Goal: Task Accomplishment & Management: Complete application form

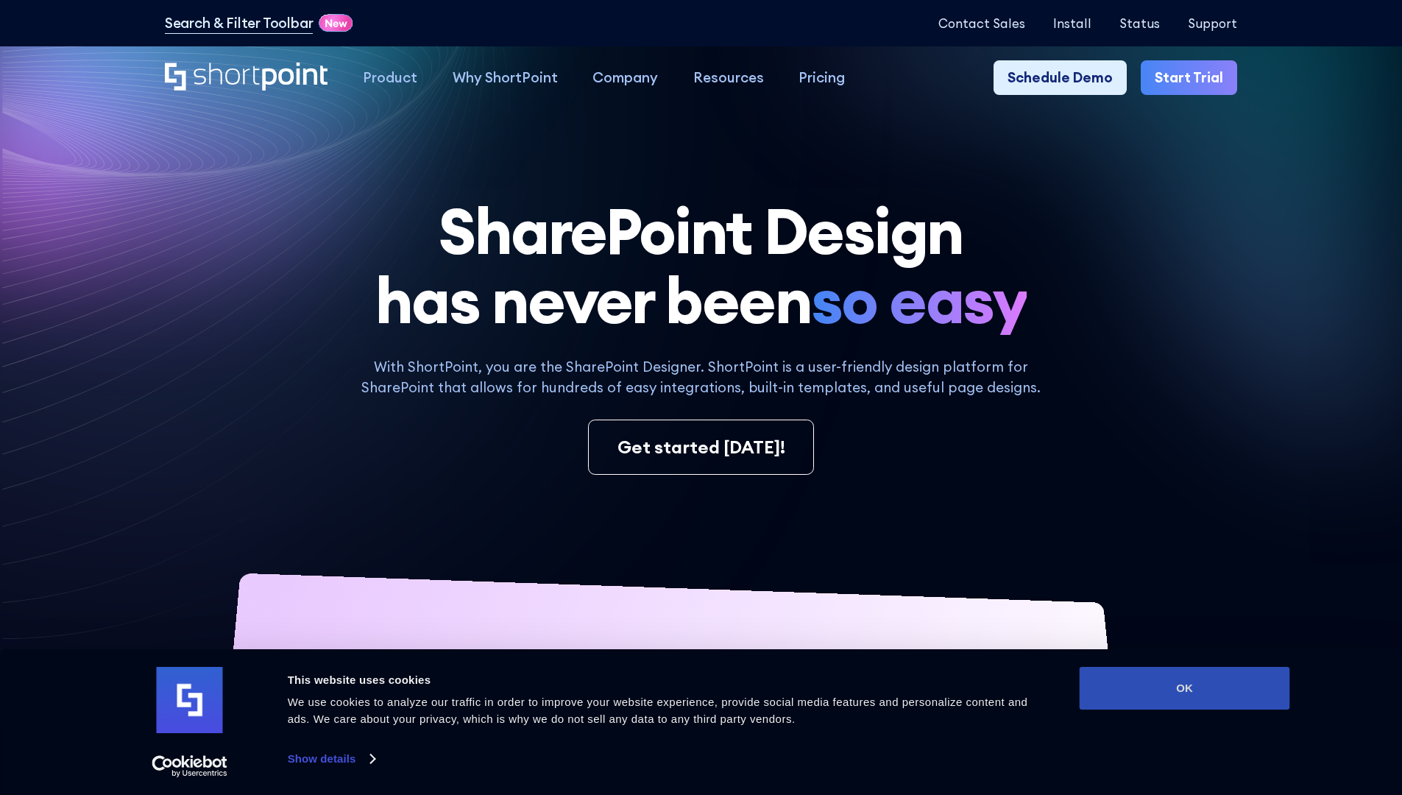
click at [1184, 688] on button "OK" at bounding box center [1185, 688] width 210 height 43
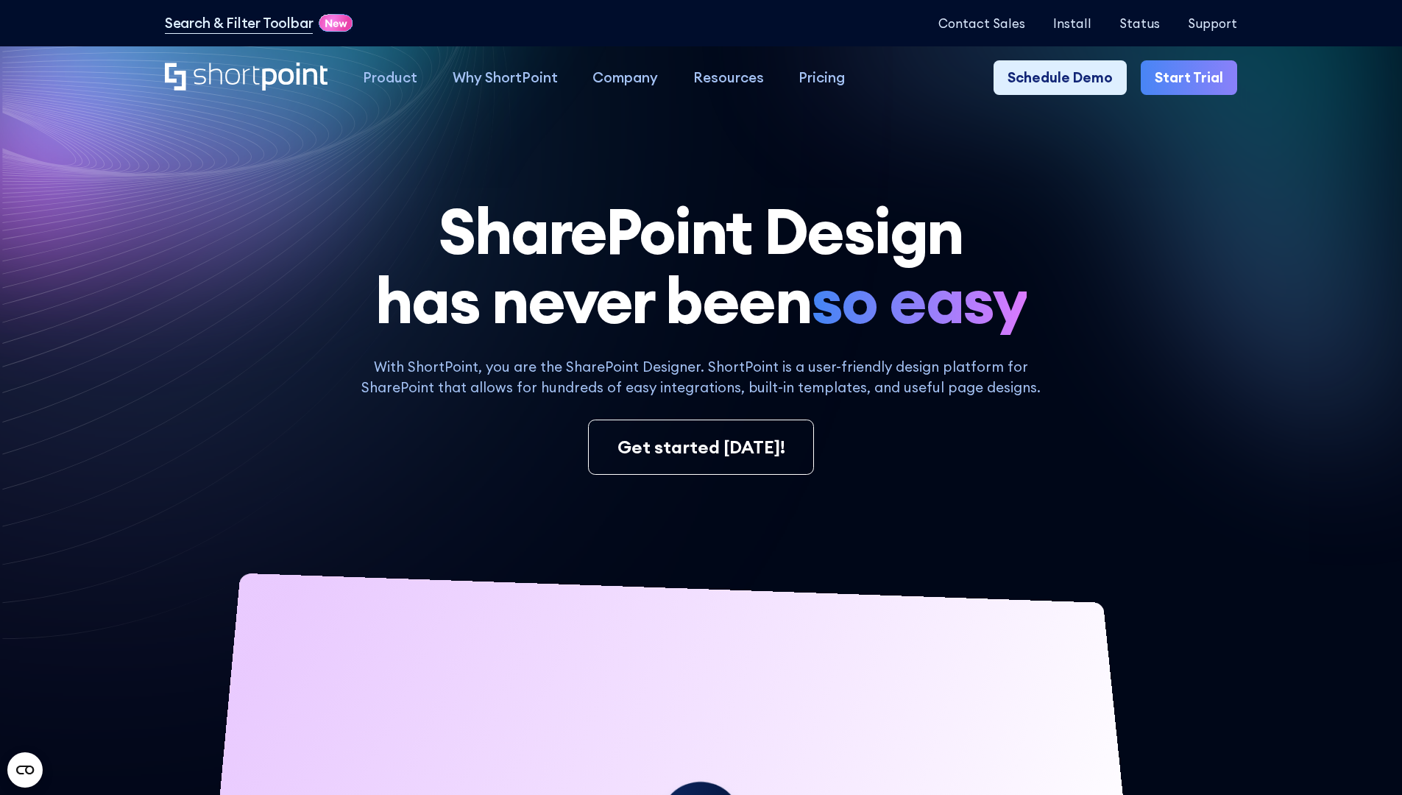
click at [1194, 78] on link "Start Trial" at bounding box center [1189, 77] width 96 height 35
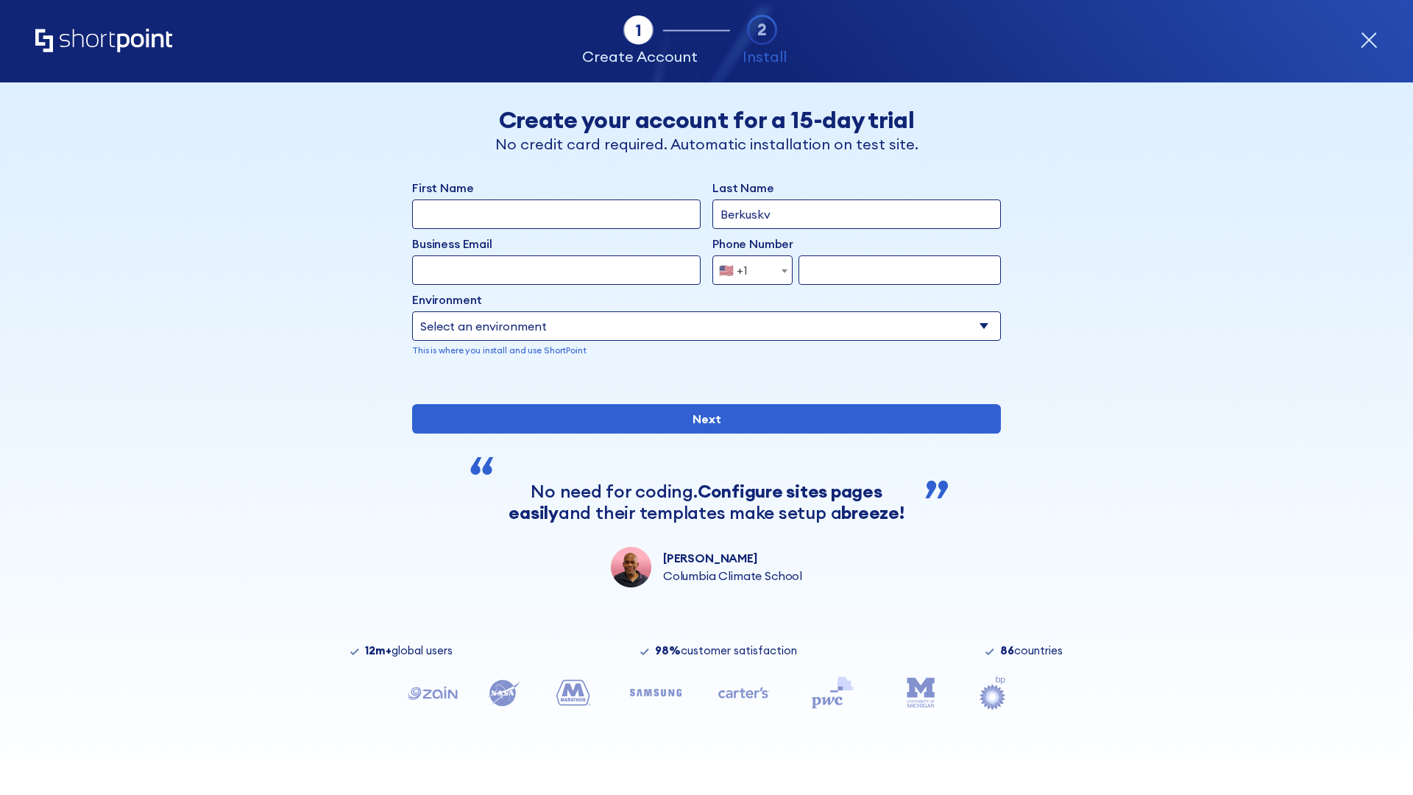
type input "Berkuskv"
type input "[EMAIL_ADDRESS][DOMAIN_NAME]"
type input "2125556789"
select select "Microsoft 365"
type input "2125556789"
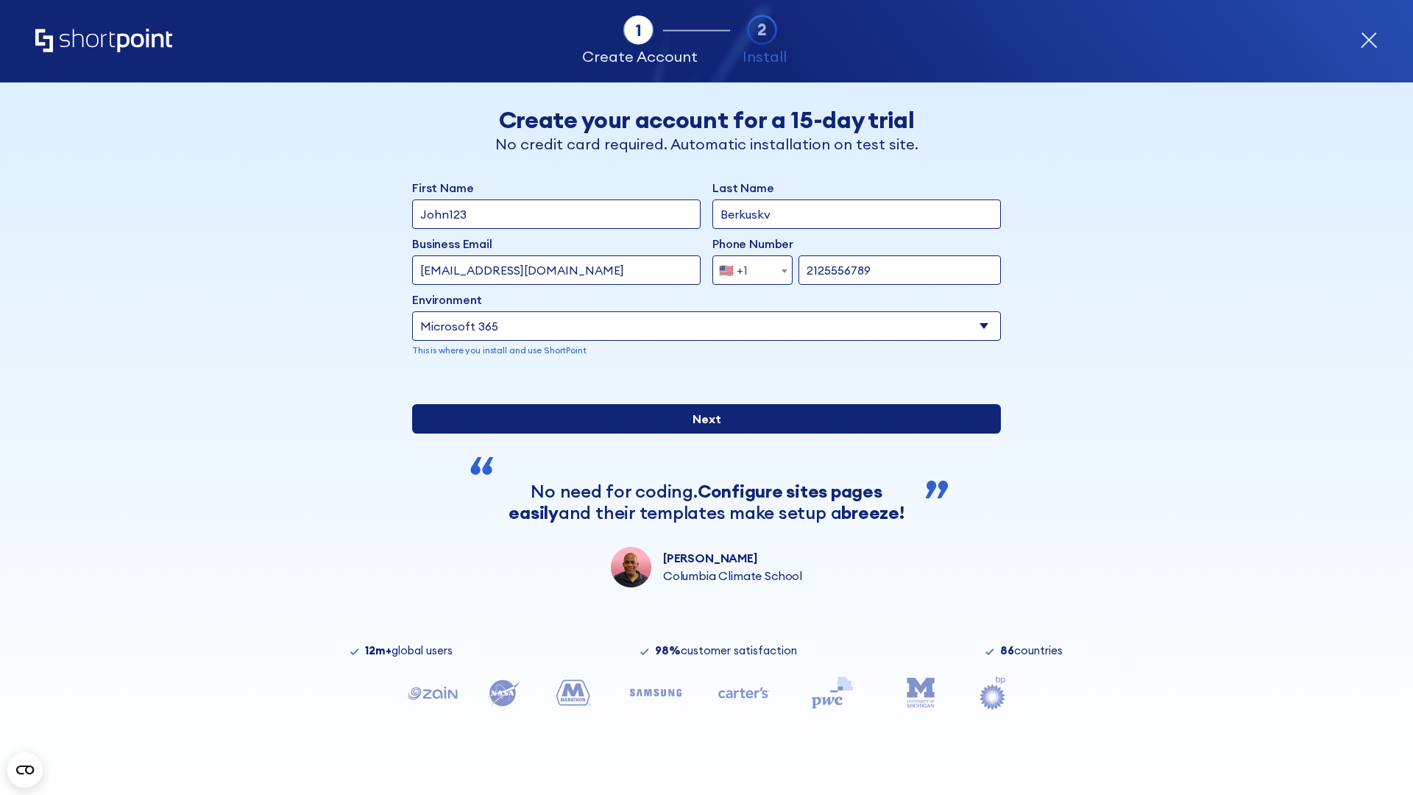
scroll to position [4, 0]
click at [701, 433] on input "Next" at bounding box center [706, 418] width 589 height 29
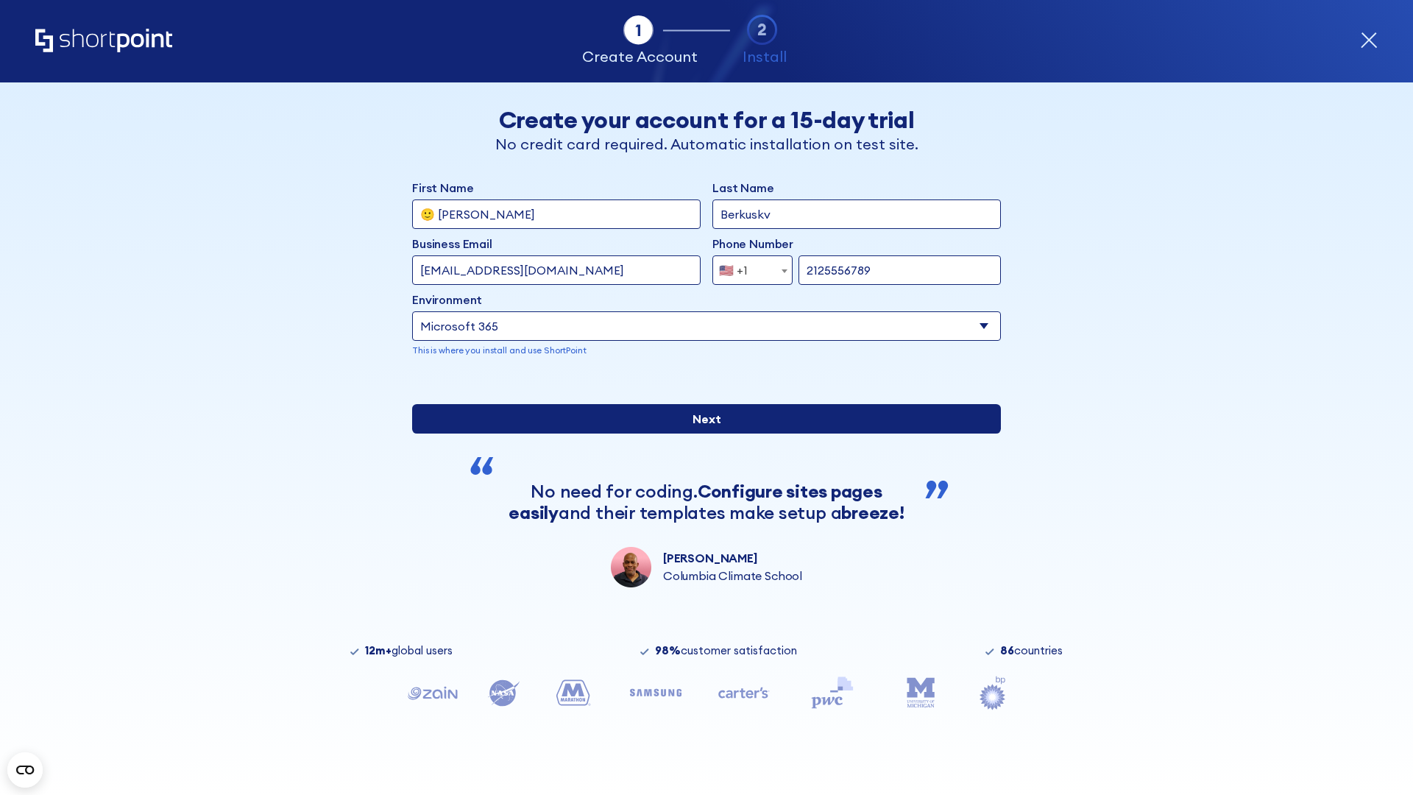
click at [701, 433] on input "Next" at bounding box center [706, 418] width 589 height 29
type input "Archebald"
click at [701, 433] on input "Next" at bounding box center [706, 418] width 589 height 29
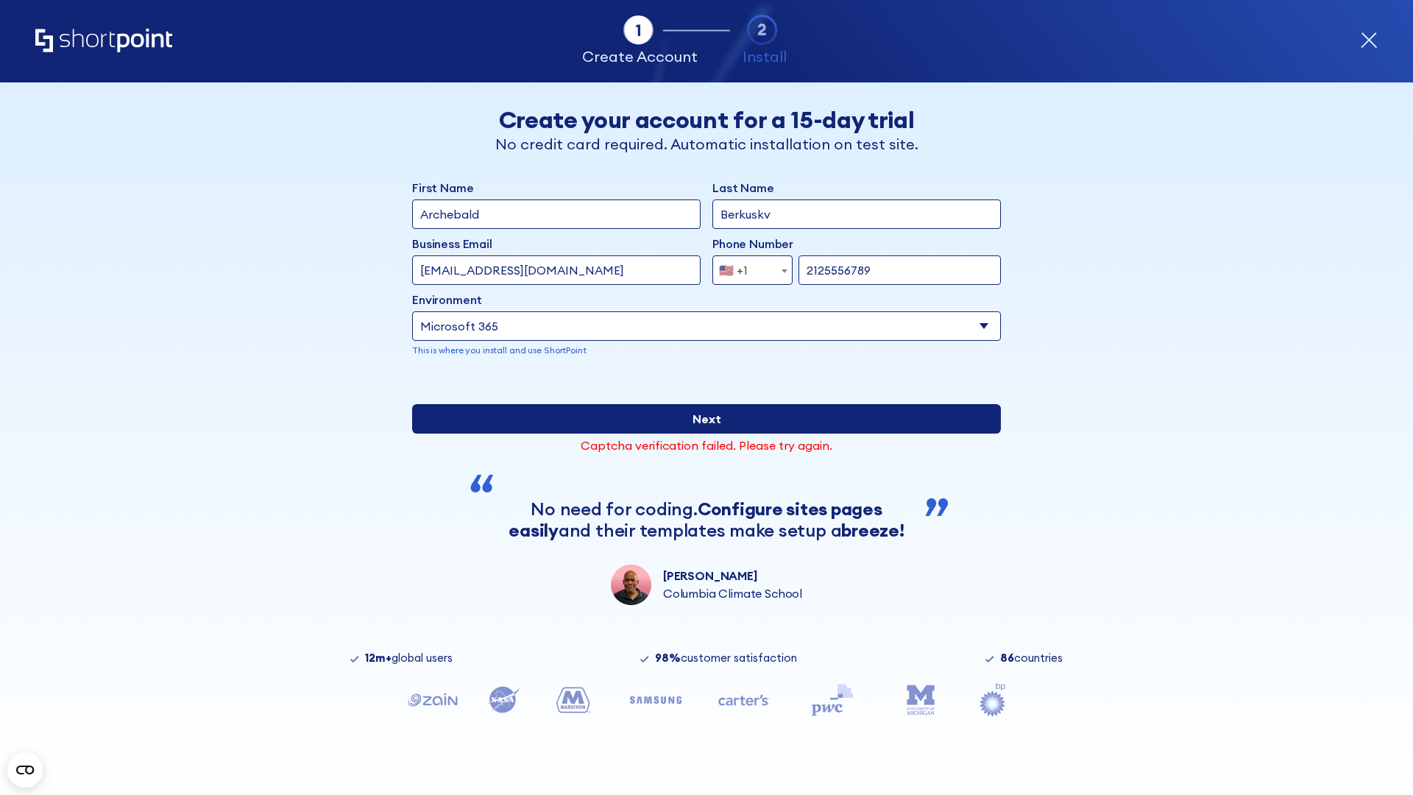
click at [701, 433] on input "Next" at bounding box center [706, 418] width 589 height 29
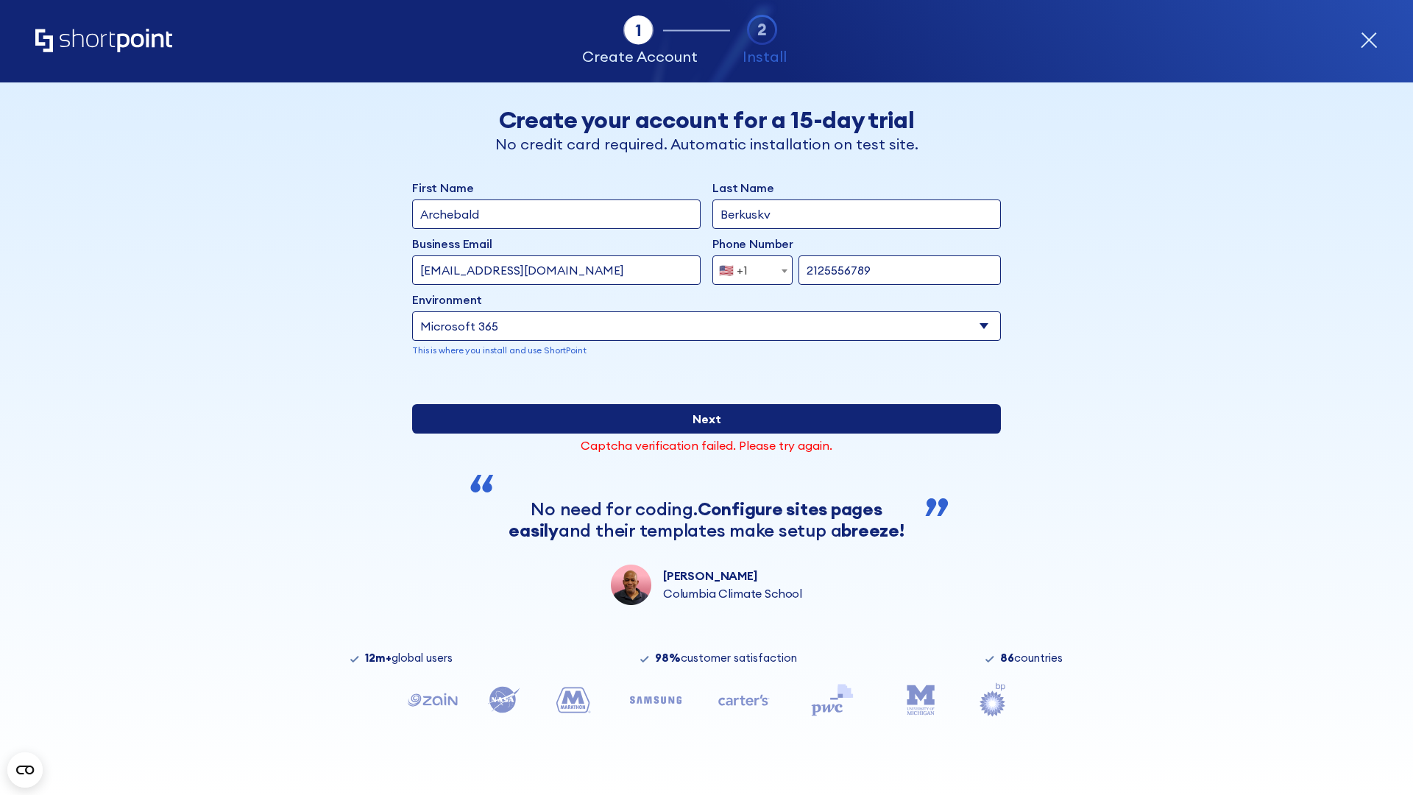
click at [701, 433] on input "Next" at bounding box center [706, 418] width 589 height 29
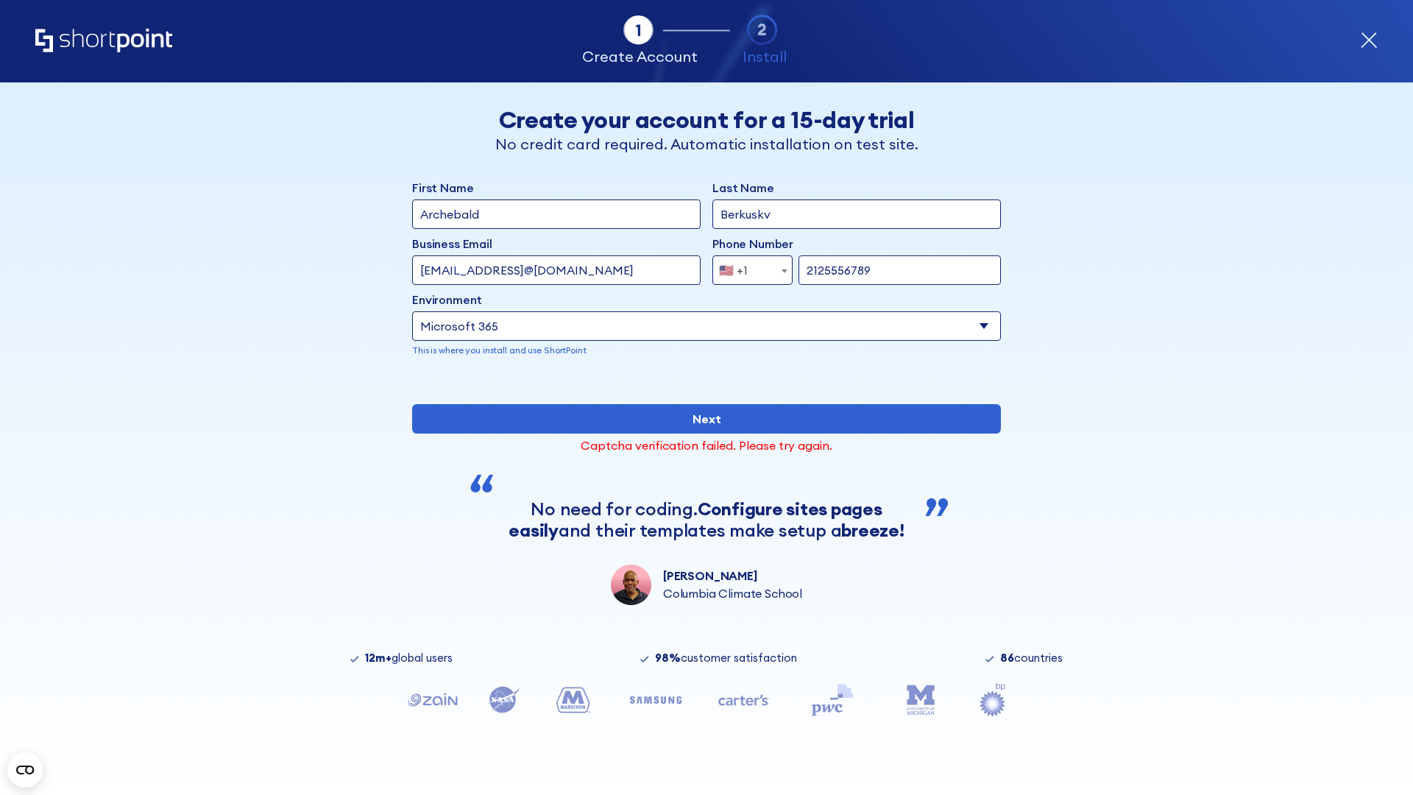
type input "[EMAIL_ADDRESS]@[DOMAIN_NAME]"
click at [747, 266] on span "🇺🇸 +1" at bounding box center [737, 269] width 49 height 29
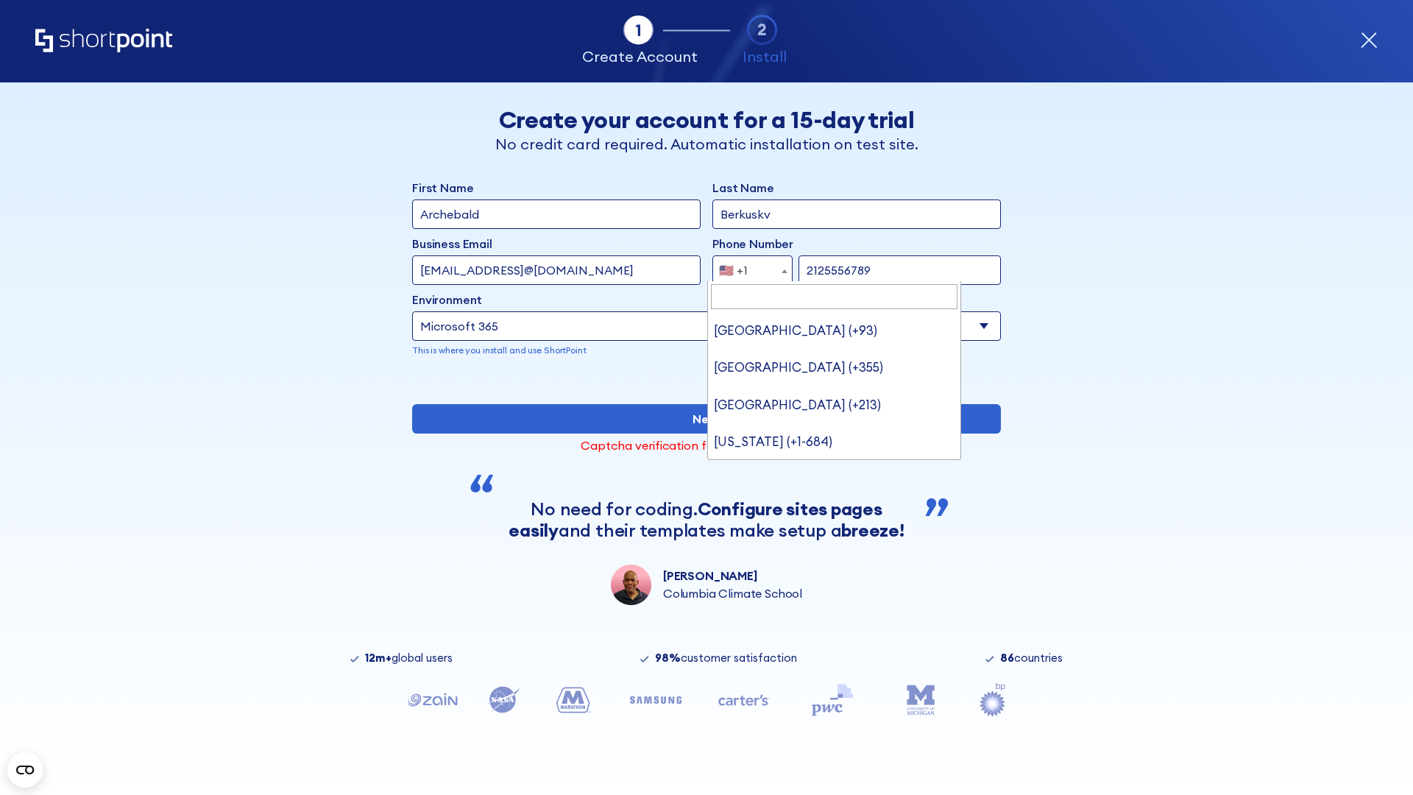
type input "[GEOGRAPHIC_DATA] (+966)"
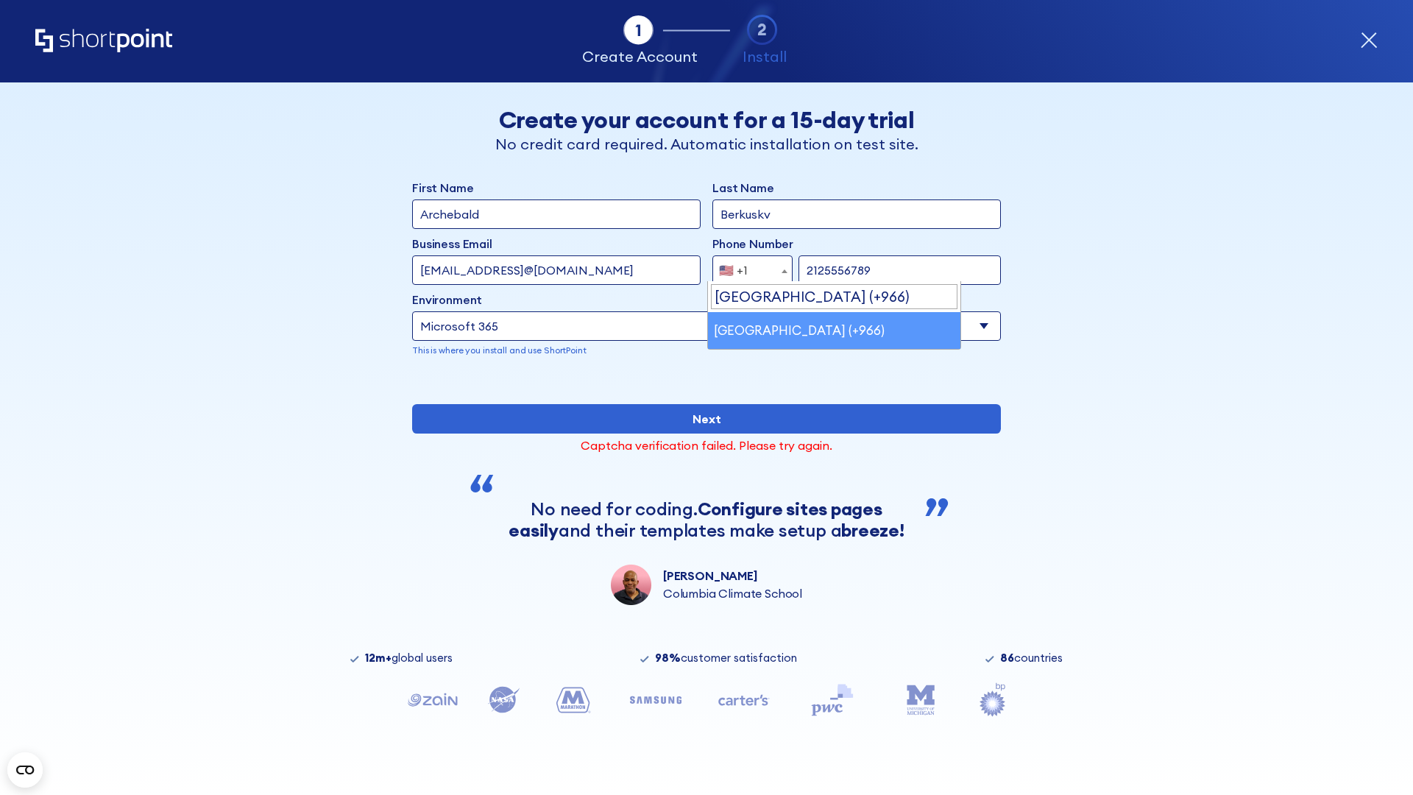
select select "+966"
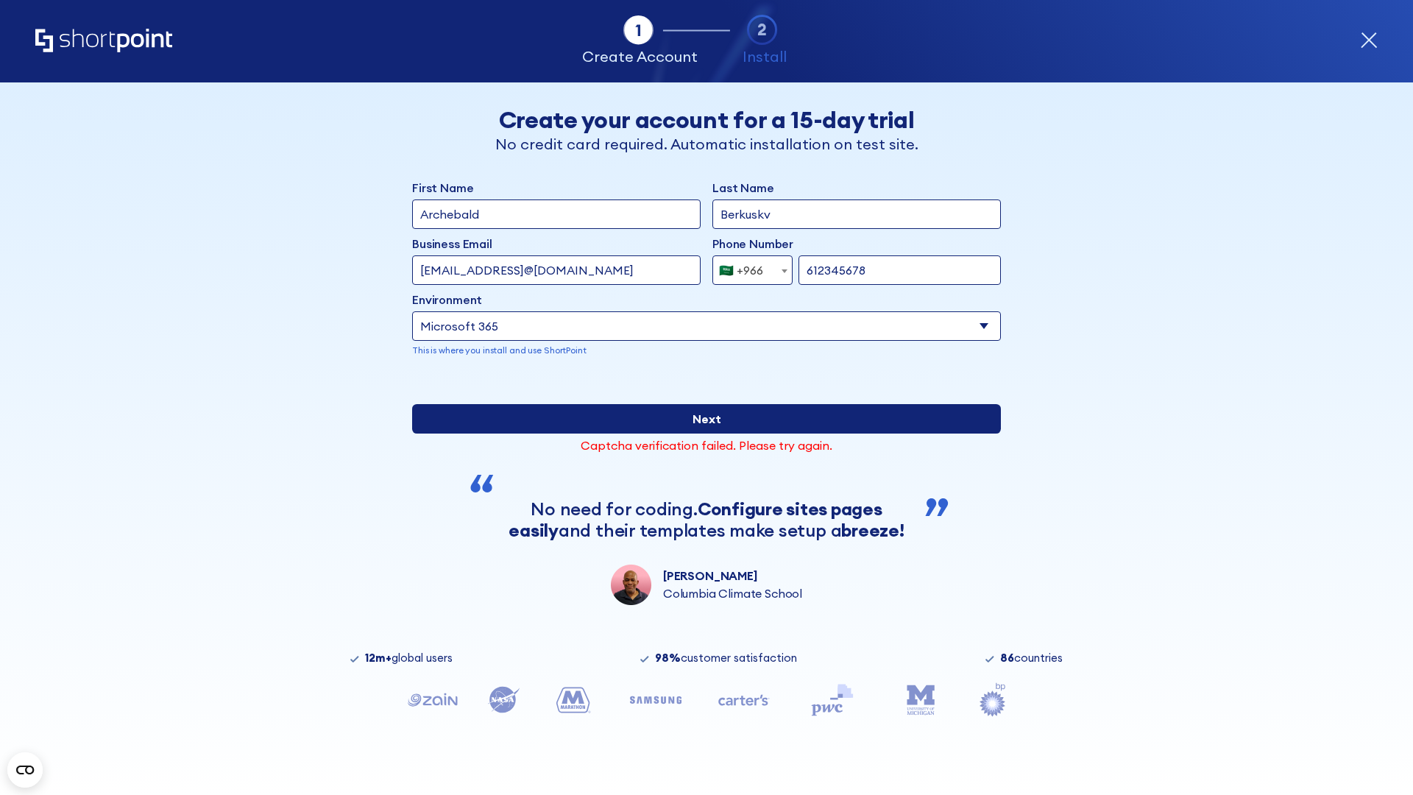
type input "612345678"
click at [701, 433] on input "Next" at bounding box center [706, 418] width 589 height 29
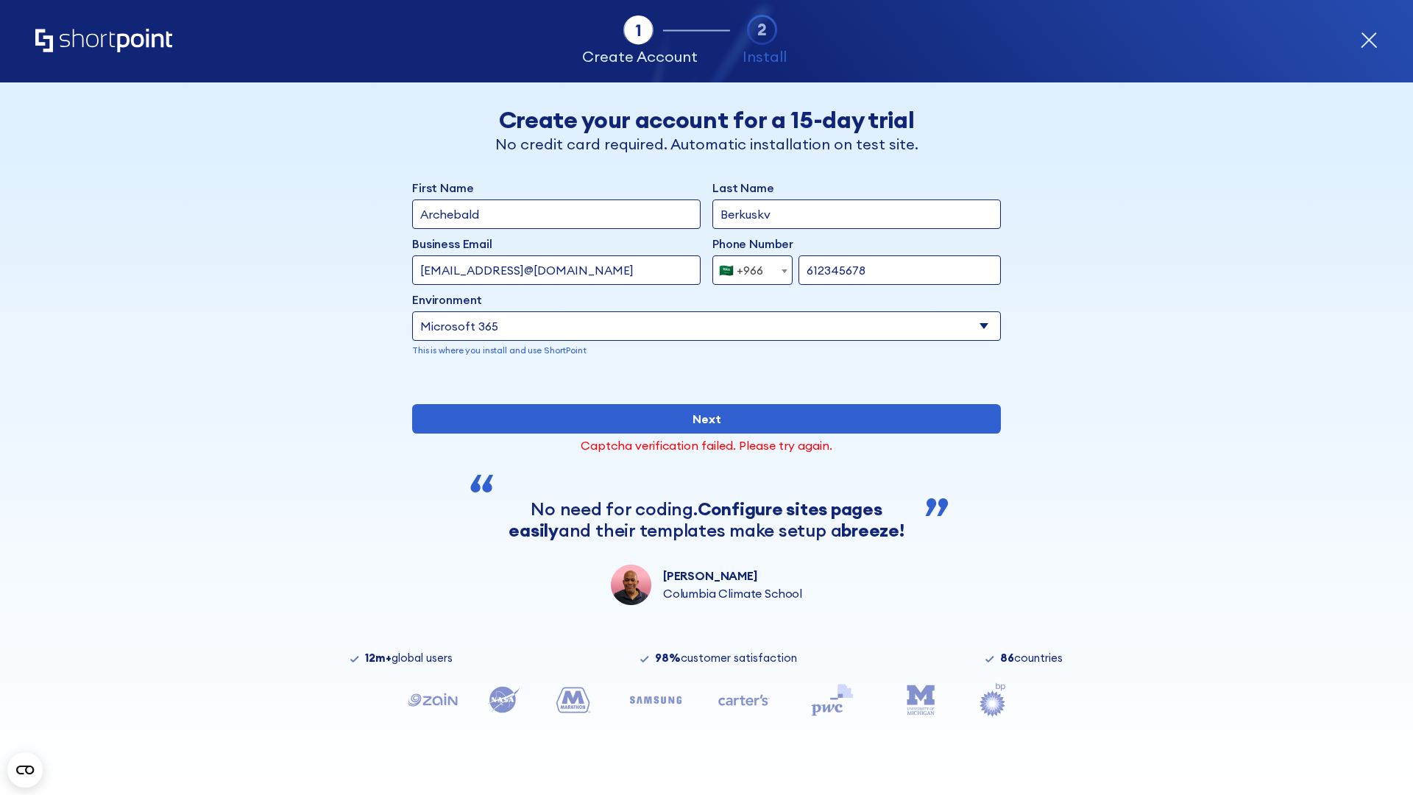
click at [747, 266] on div "🇸🇦 +966" at bounding box center [741, 269] width 44 height 29
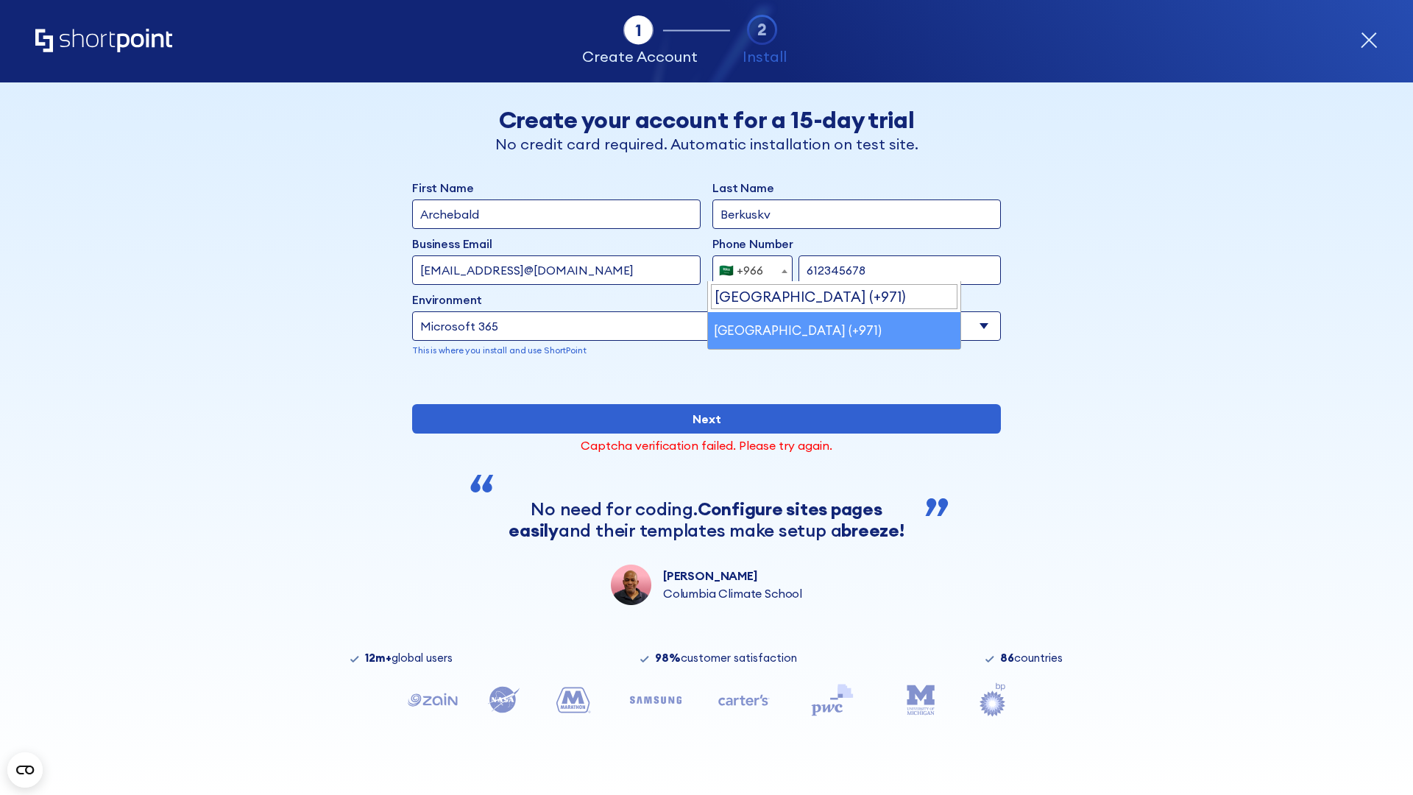
select select "+971"
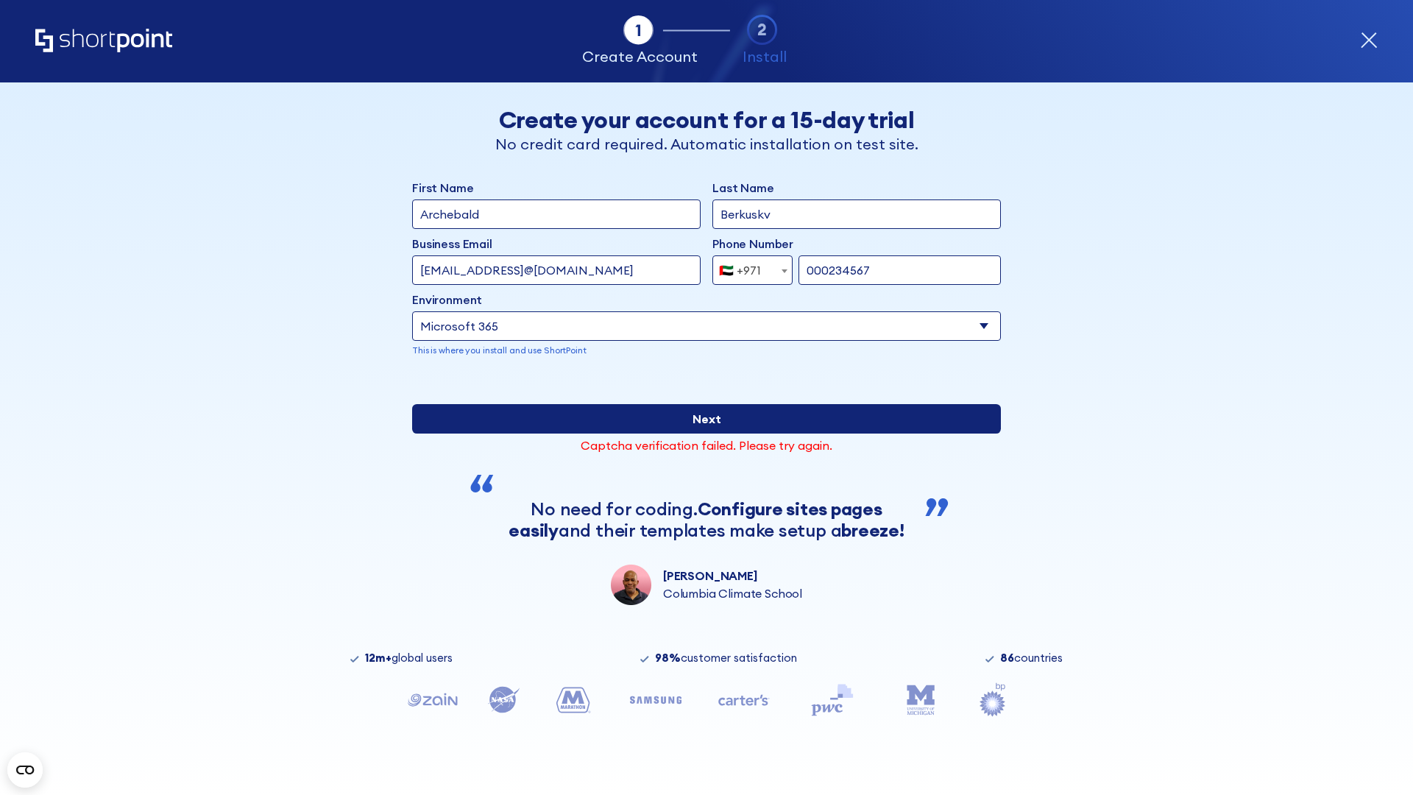
type input "000234567"
click at [701, 433] on input "Next" at bounding box center [706, 418] width 589 height 29
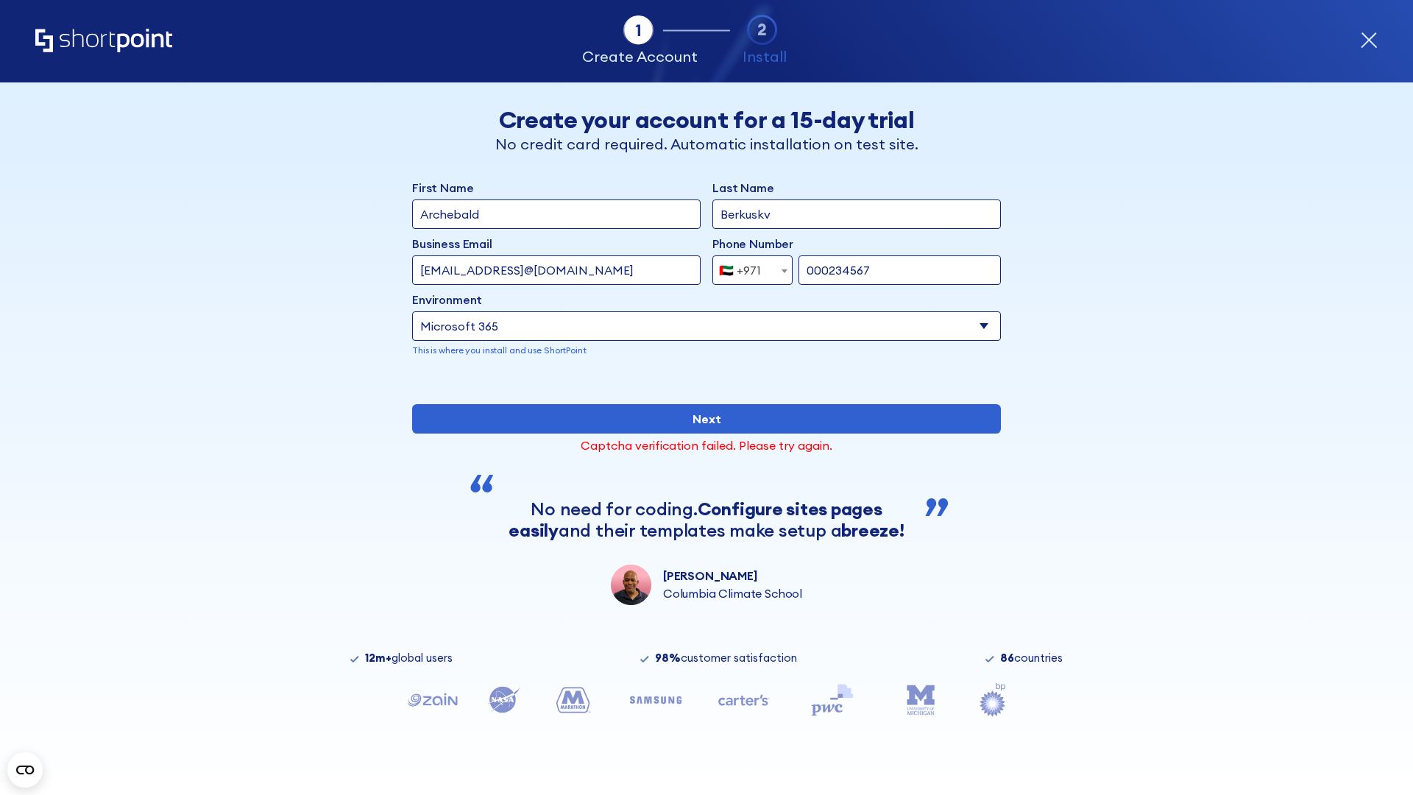
click at [747, 266] on div "🇦🇪 +971" at bounding box center [740, 269] width 42 height 29
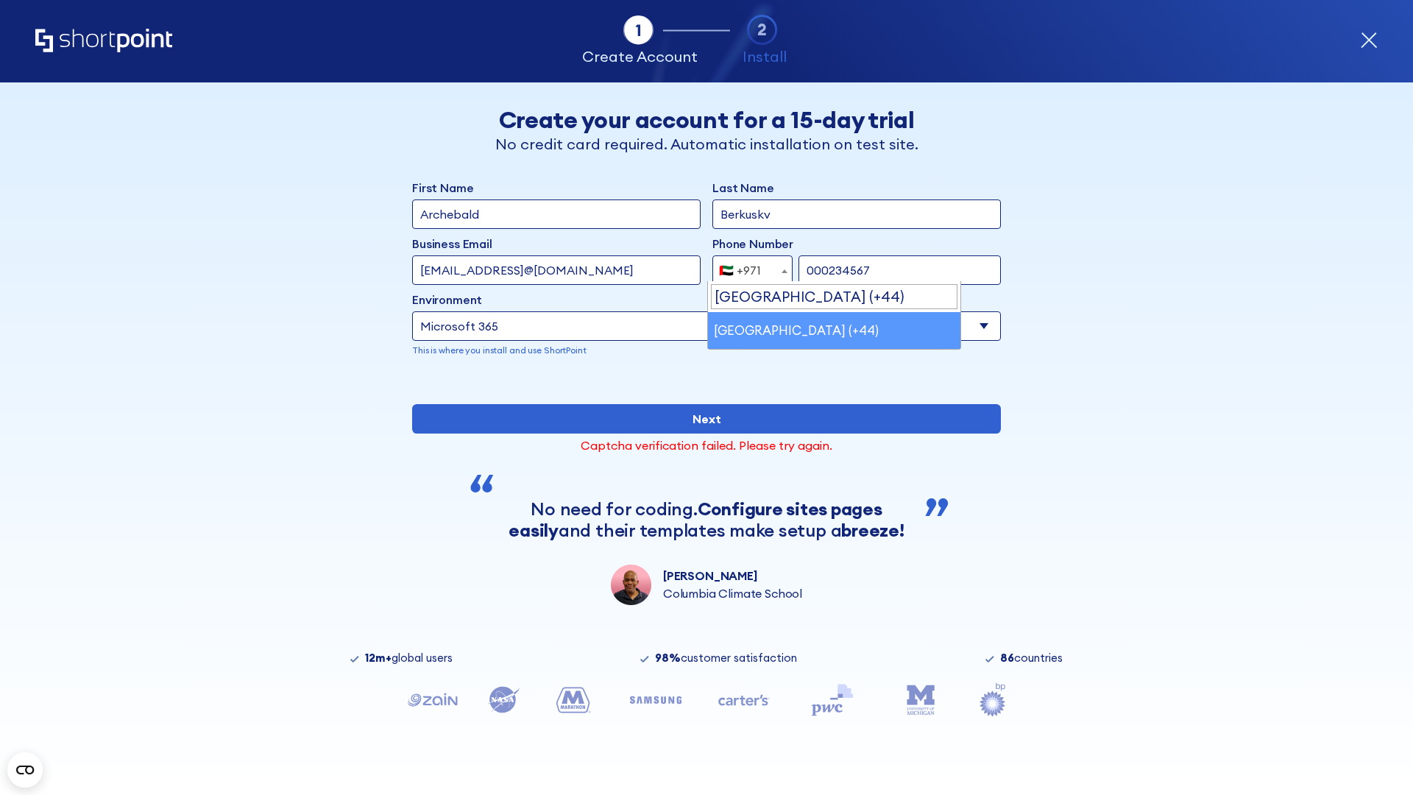
select select "+44"
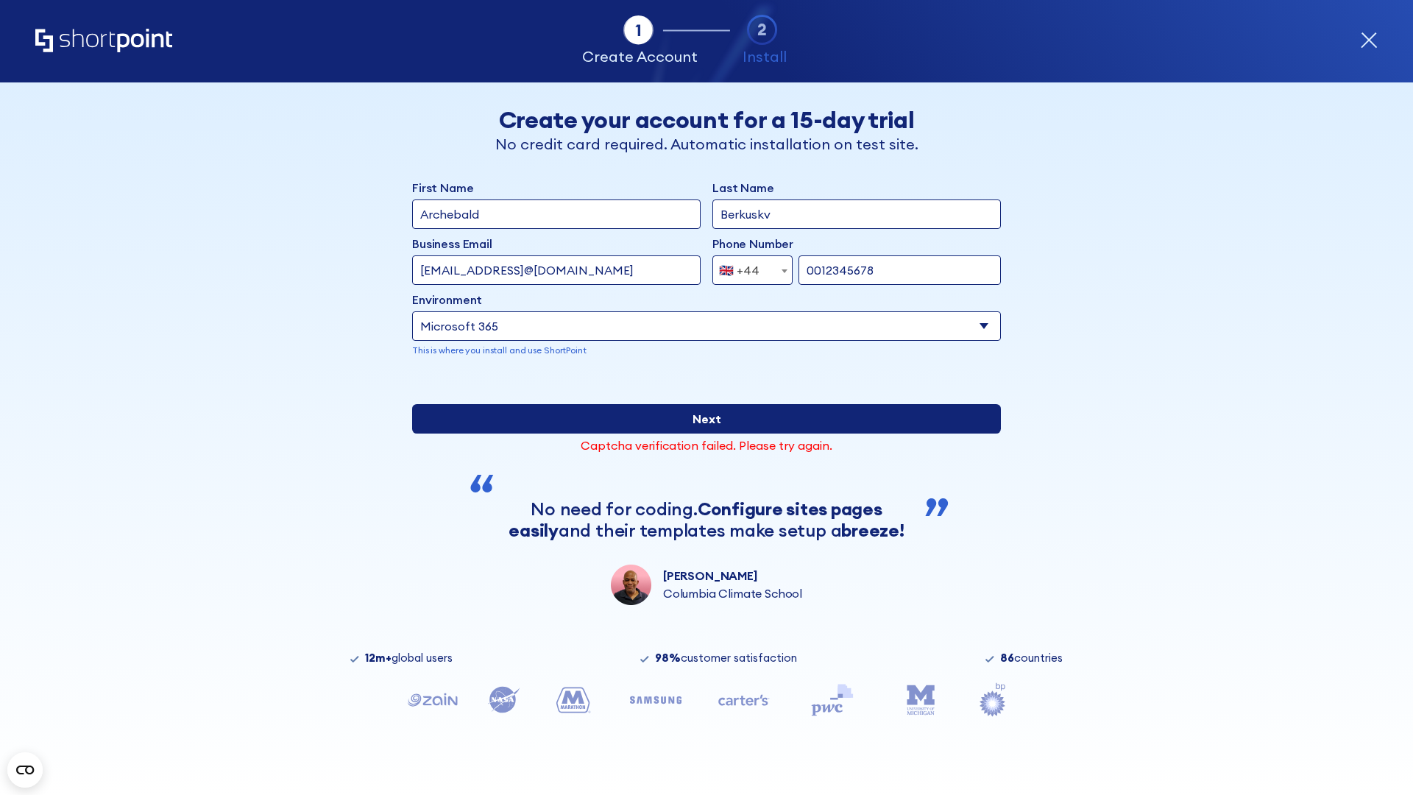
type input "0012345678"
click at [701, 433] on input "Next" at bounding box center [706, 418] width 589 height 29
